Goal: Transaction & Acquisition: Download file/media

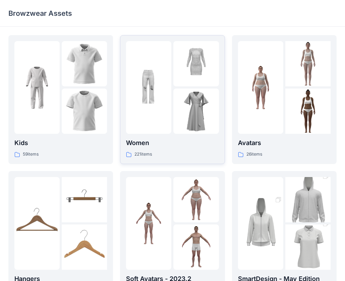
click at [192, 118] on img at bounding box center [195, 110] width 45 height 45
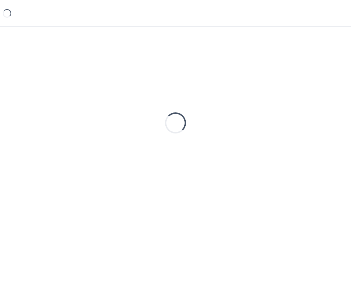
click at [192, 118] on div "Loading..." at bounding box center [175, 123] width 334 height 176
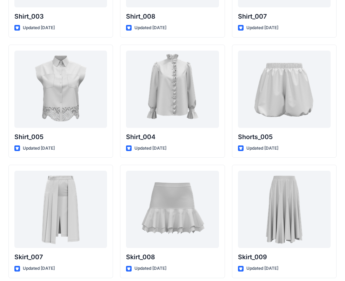
scroll to position [3257, 0]
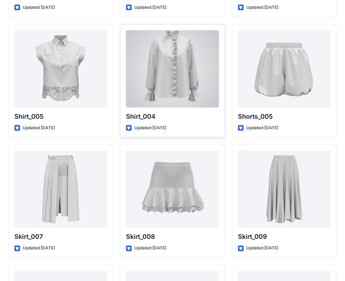
click at [173, 100] on div at bounding box center [172, 68] width 93 height 77
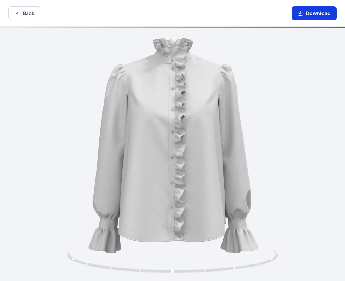
click at [307, 13] on button "Download" at bounding box center [314, 13] width 45 height 14
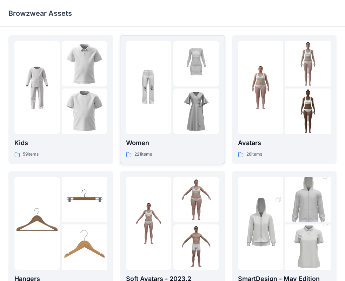
click at [154, 128] on div at bounding box center [148, 87] width 45 height 93
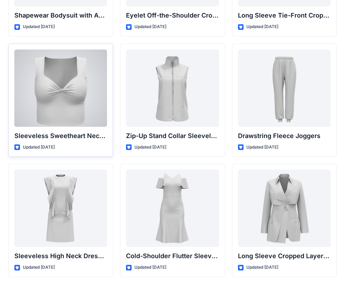
scroll to position [2361, 0]
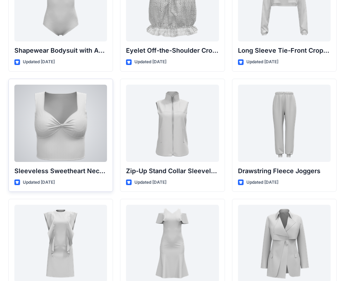
click at [51, 135] on div at bounding box center [60, 123] width 93 height 77
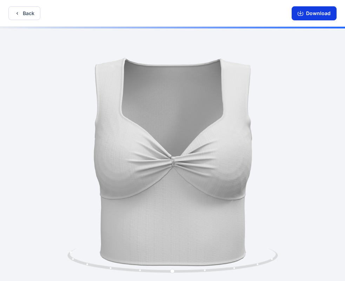
click at [319, 15] on button "Download" at bounding box center [314, 13] width 45 height 14
click at [18, 18] on button "Back" at bounding box center [24, 13] width 32 height 14
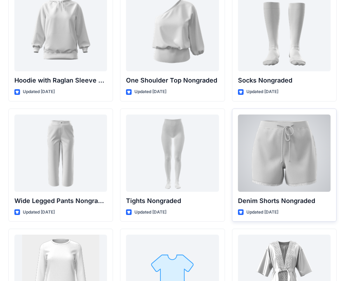
scroll to position [7476, 0]
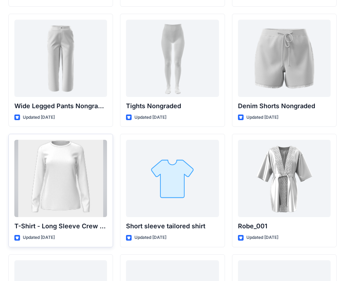
click at [72, 183] on div at bounding box center [60, 178] width 93 height 77
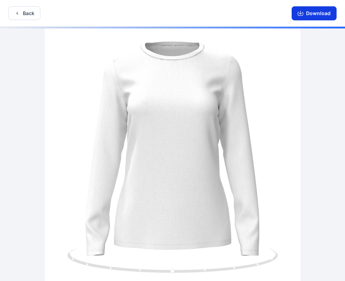
click at [326, 16] on button "Download" at bounding box center [314, 13] width 45 height 14
click at [311, 14] on button "Download" at bounding box center [314, 13] width 45 height 14
